Goal: Information Seeking & Learning: Learn about a topic

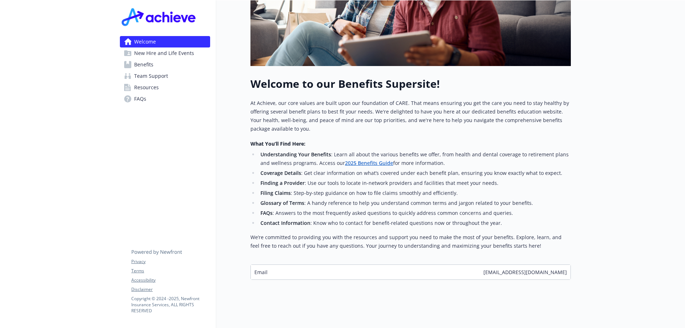
scroll to position [187, 0]
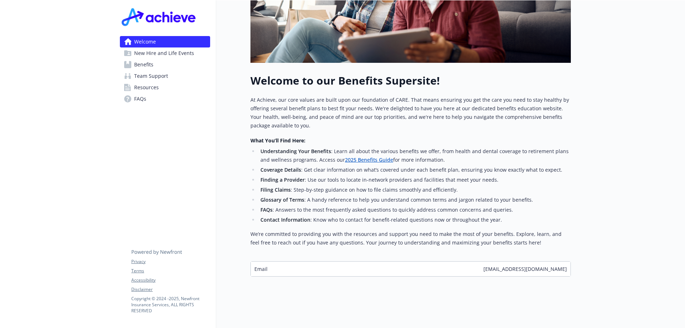
click at [153, 54] on span "New Hire and Life Events" at bounding box center [164, 52] width 60 height 11
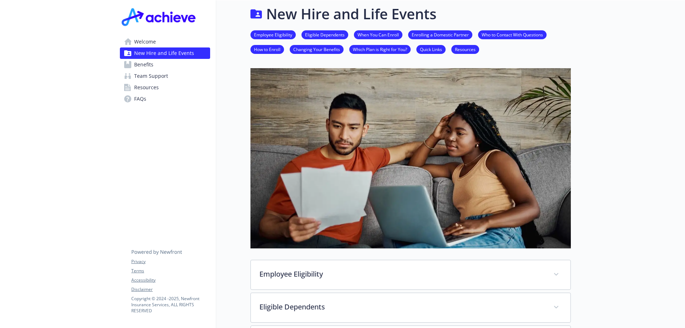
scroll to position [187, 0]
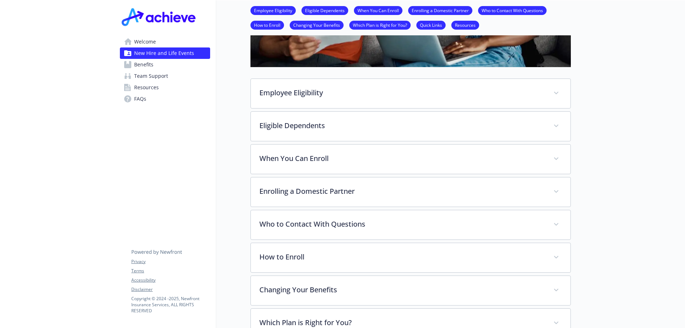
click at [161, 64] on link "Benefits" at bounding box center [165, 64] width 90 height 11
